Goal: Information Seeking & Learning: Learn about a topic

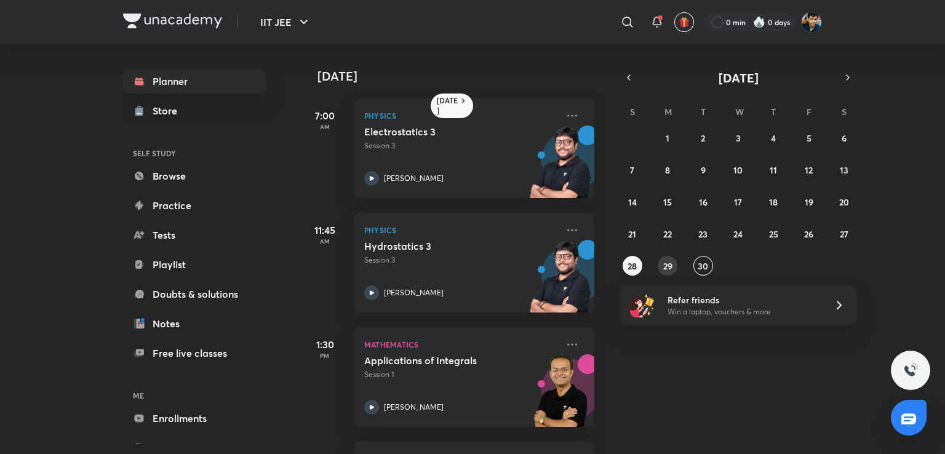
click at [663, 256] on button "29" at bounding box center [667, 266] width 20 height 20
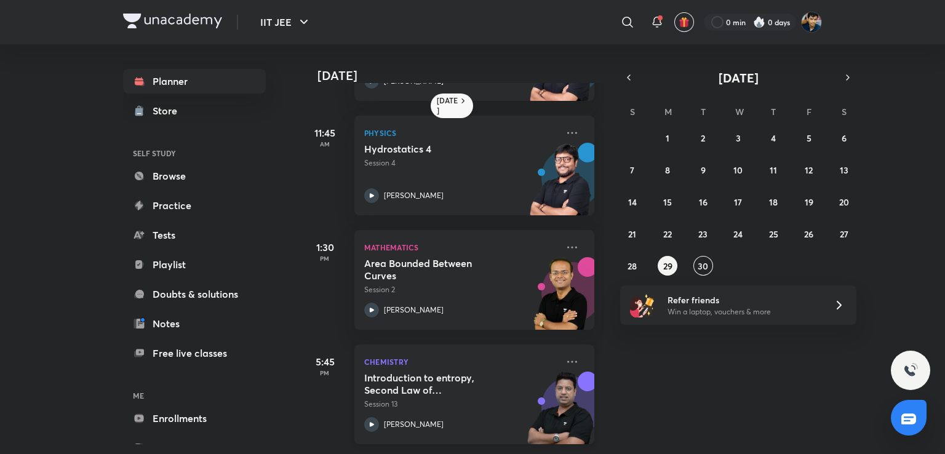
click at [488, 383] on h5 "Introduction to entropy, Second Law of Thermodynamics and Carnot Cycle" at bounding box center [440, 383] width 153 height 25
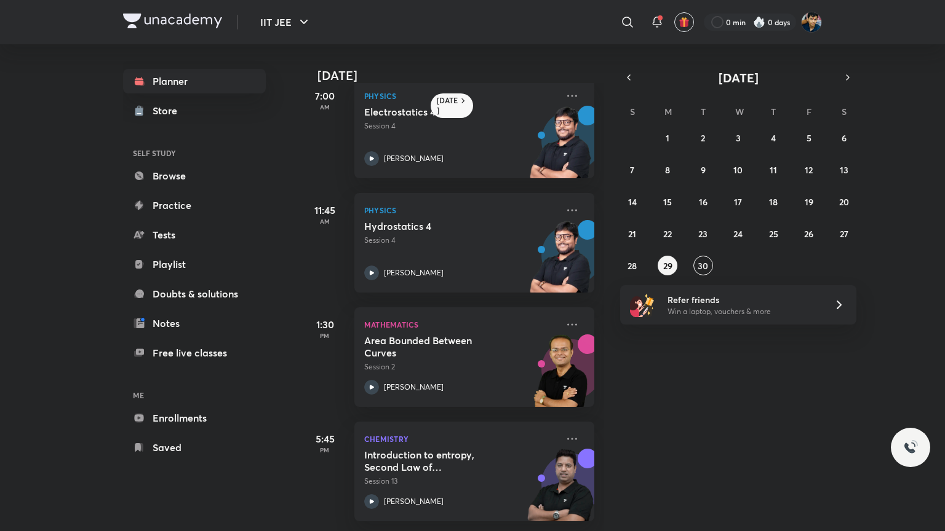
scroll to position [29, 0]
